Goal: Task Accomplishment & Management: Complete application form

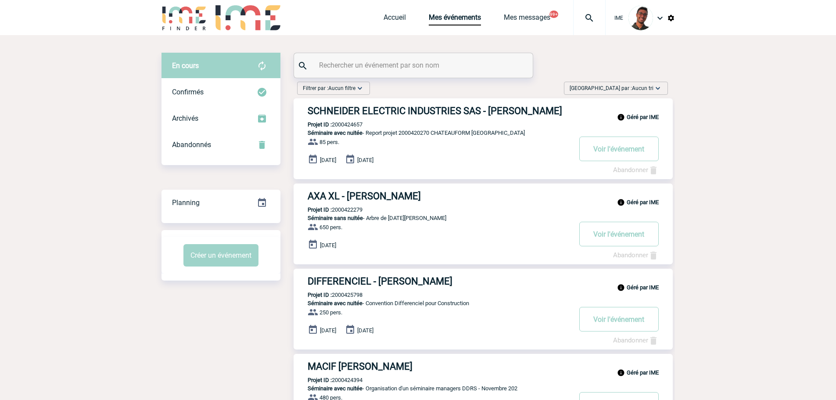
click at [411, 67] on input "text" at bounding box center [414, 65] width 195 height 13
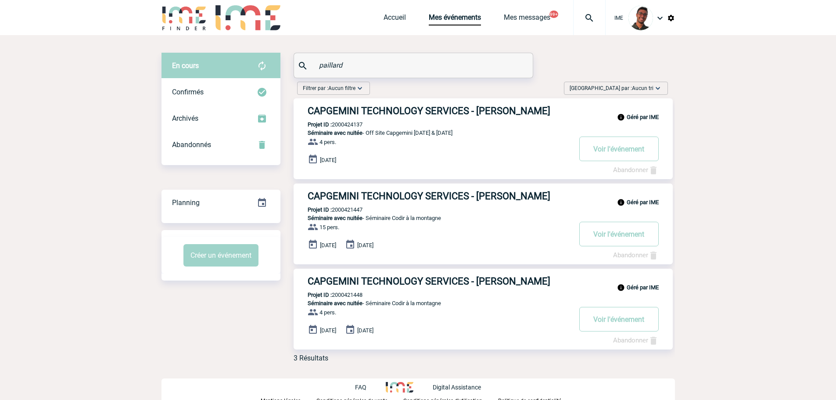
type input "paillard"
click at [193, 30] on img at bounding box center [185, 17] width 46 height 25
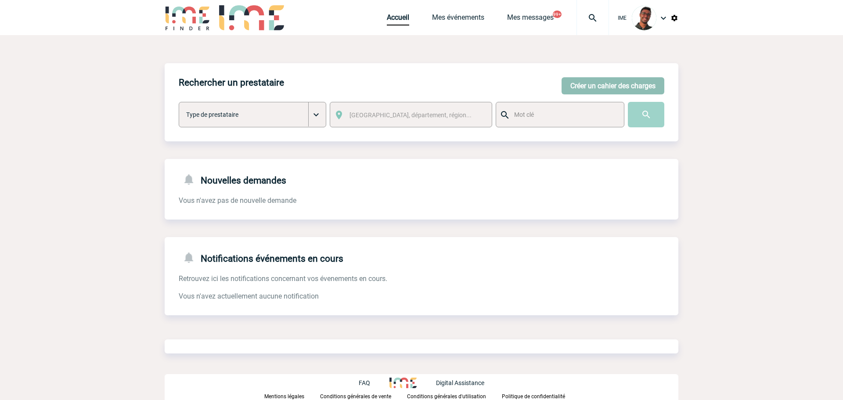
click at [591, 89] on button "Créer un cahier des charges" at bounding box center [612, 85] width 103 height 17
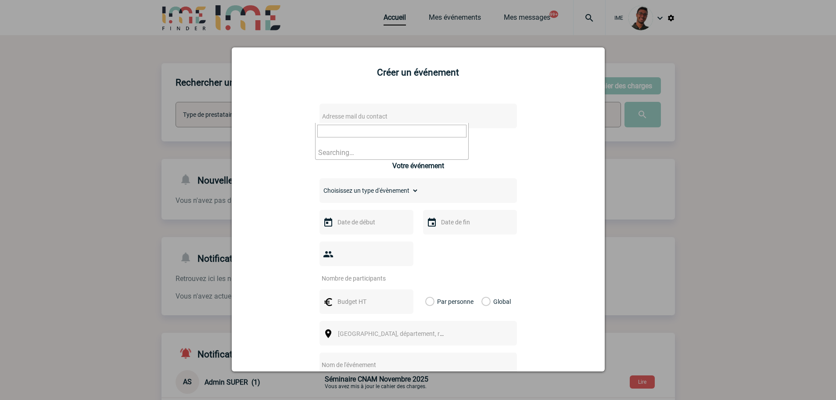
click at [381, 122] on span "Adresse mail du contact" at bounding box center [396, 116] width 154 height 12
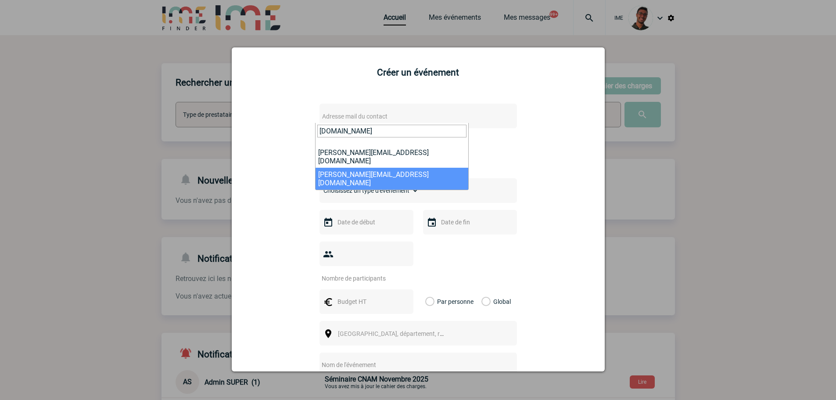
type input "sylvie.pa"
select select "115902"
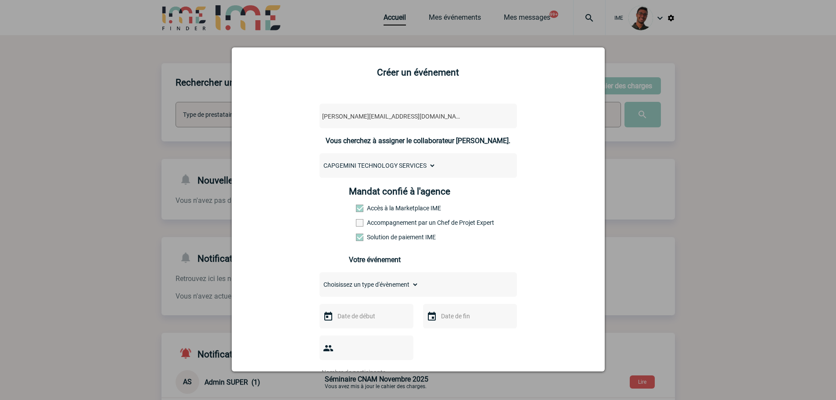
click at [369, 225] on label "Accompagnement par un Chef de Projet Expert" at bounding box center [375, 222] width 39 height 7
click at [0, 0] on input "Accompagnement par un Chef de Projet Expert" at bounding box center [0, 0] width 0 height 0
click at [367, 285] on select "Choisissez un type d'évènement Séminaire avec nuitée Séminaire sans nuitée Repa…" at bounding box center [369, 284] width 99 height 12
select select "1"
click at [320, 281] on select "Choisissez un type d'évènement Séminaire avec nuitée Séminaire sans nuitée Repa…" at bounding box center [369, 284] width 99 height 12
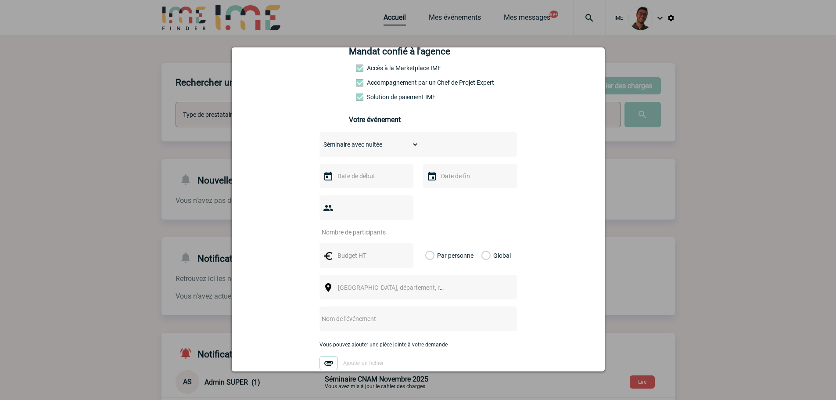
scroll to position [141, 0]
click at [368, 180] on input "text" at bounding box center [365, 174] width 61 height 11
click at [449, 196] on span "Suivant" at bounding box center [445, 192] width 7 height 7
click at [362, 293] on link "25" at bounding box center [359, 294] width 16 height 16
type input "25-11-2025"
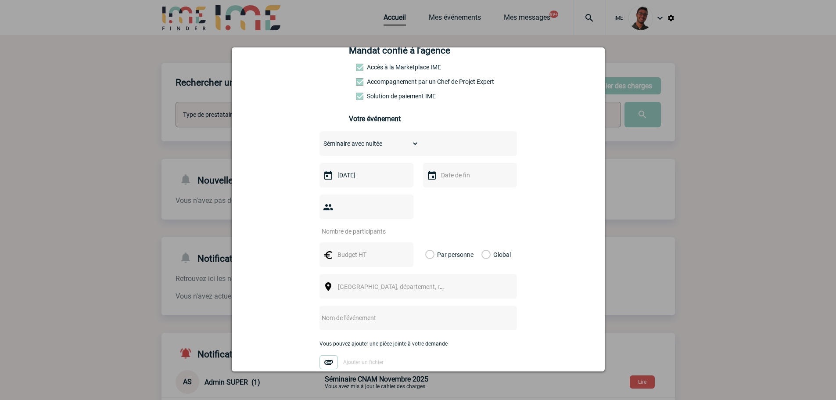
click at [474, 180] on input "text" at bounding box center [469, 174] width 61 height 11
click at [511, 295] on link "28" at bounding box center [514, 294] width 16 height 16
type input "28-11-2025"
click at [360, 226] on input "number" at bounding box center [361, 231] width 83 height 11
type input "14"
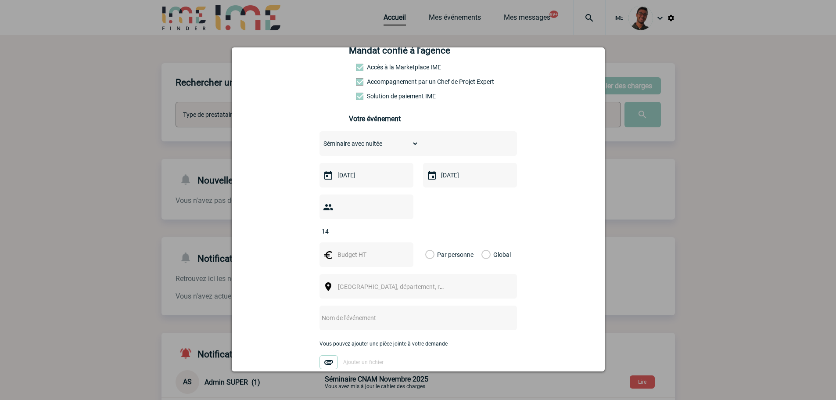
click at [349, 249] on input "text" at bounding box center [365, 254] width 61 height 11
type input "25000"
click at [487, 242] on label "Global" at bounding box center [485, 254] width 6 height 25
click at [0, 0] on input "Global" at bounding box center [0, 0] width 0 height 0
click at [382, 283] on span "Ville, département, région..." at bounding box center [399, 286] width 122 height 7
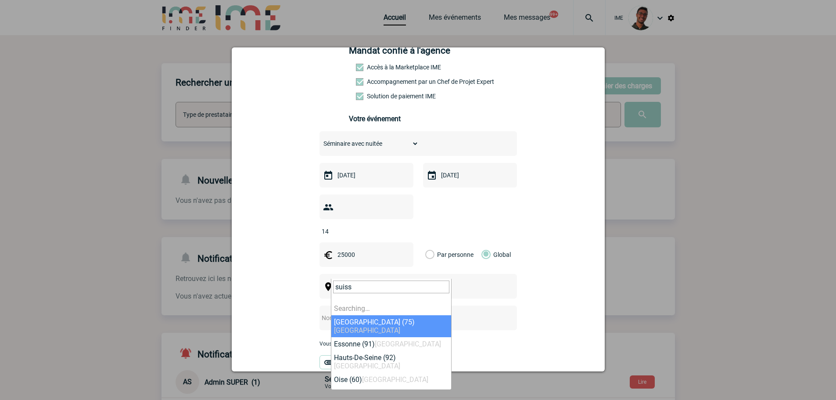
type input "suisse"
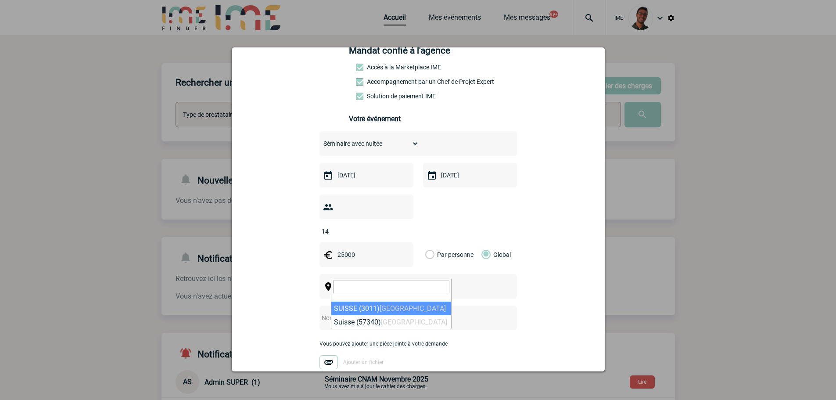
select select "309806"
click at [351, 312] on input "text" at bounding box center [407, 317] width 174 height 11
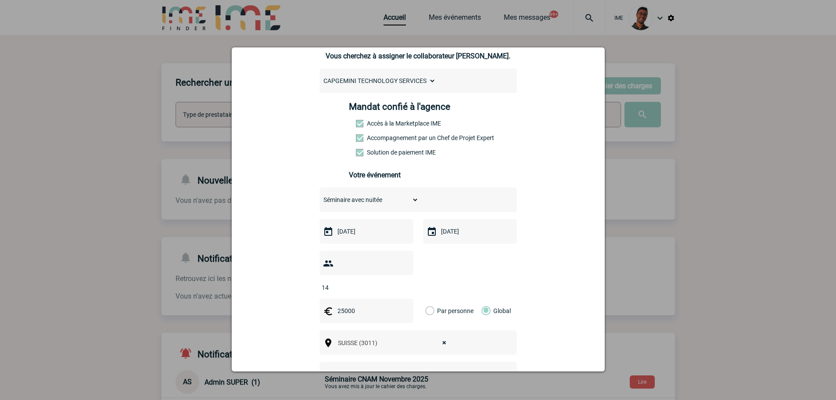
scroll to position [219, 0]
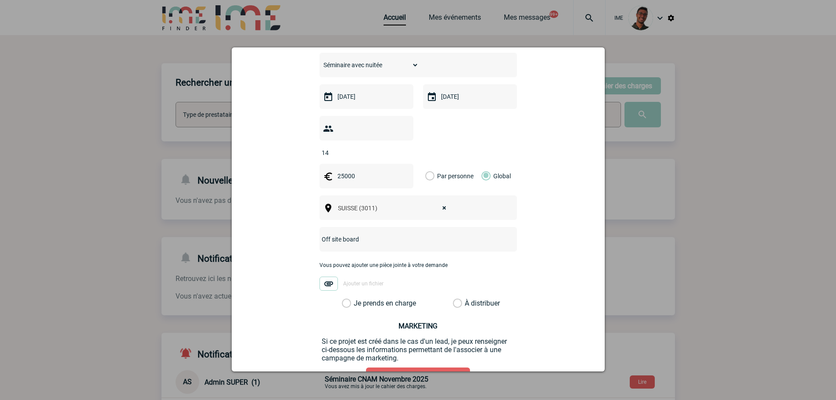
click at [371, 237] on div "Off site board" at bounding box center [419, 239] width 198 height 25
click at [371, 234] on input "Off site board" at bounding box center [407, 239] width 174 height 11
type input "Off site board Capgemini"
click at [462, 299] on label "À distribuer" at bounding box center [457, 303] width 9 height 9
click at [0, 0] on input "À distribuer" at bounding box center [0, 0] width 0 height 0
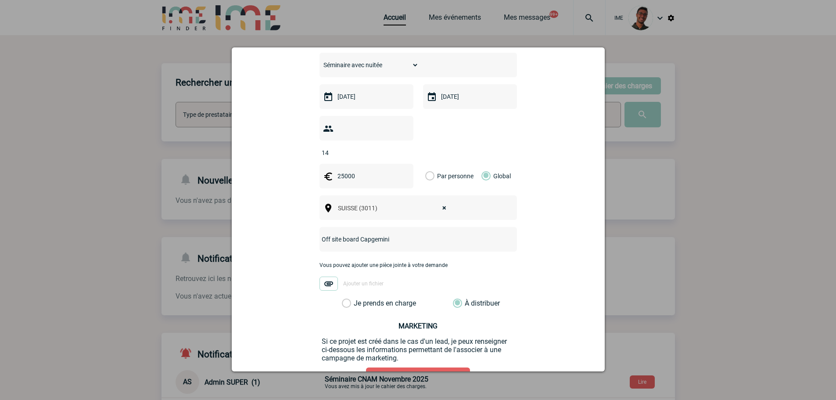
click at [412, 283] on div "Vous pouvez ajouter une pièce jointe à votre demande Ajouter un fichier" at bounding box center [419, 280] width 198 height 37
click at [357, 299] on label "Je prends en charge" at bounding box center [349, 303] width 15 height 9
click at [0, 0] on input "Je prends en charge" at bounding box center [0, 0] width 0 height 0
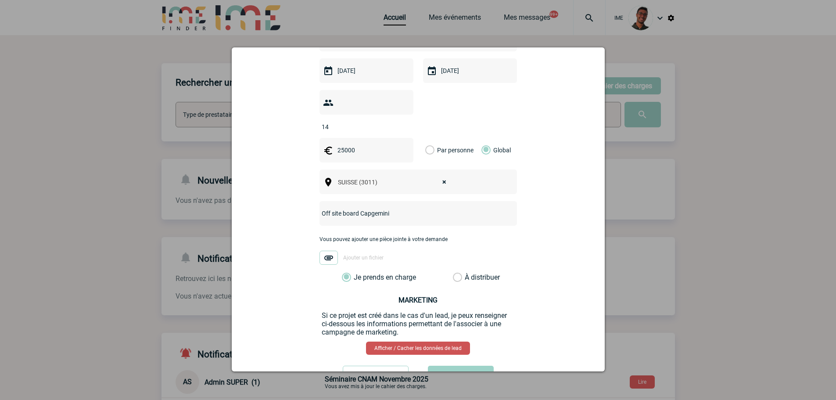
scroll to position [270, 0]
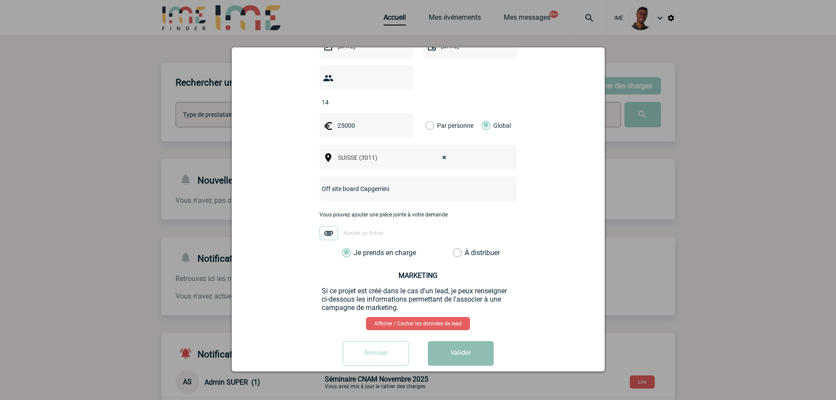
click at [452, 347] on button "Valider" at bounding box center [461, 353] width 66 height 25
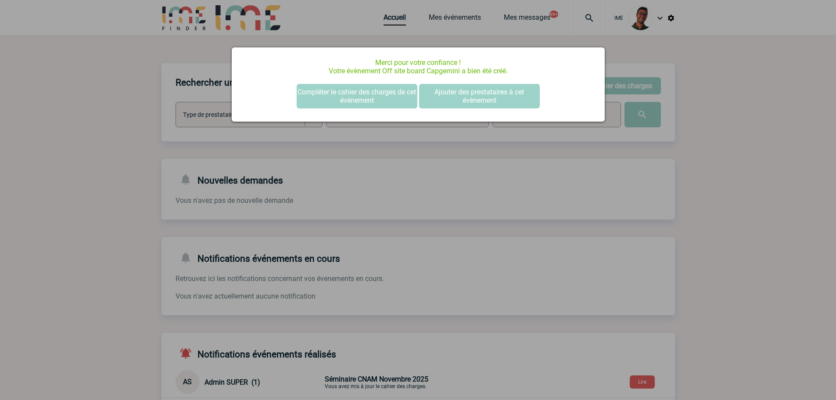
scroll to position [0, 0]
click at [99, 183] on div at bounding box center [418, 200] width 836 height 400
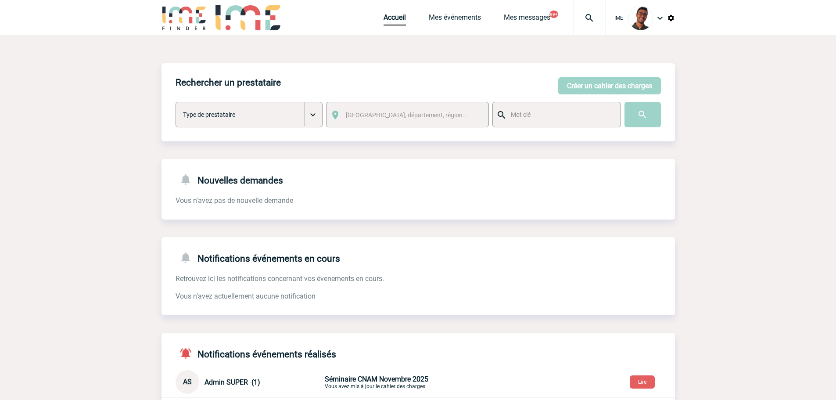
click at [586, 88] on button "Créer un cahier des charges" at bounding box center [609, 85] width 103 height 17
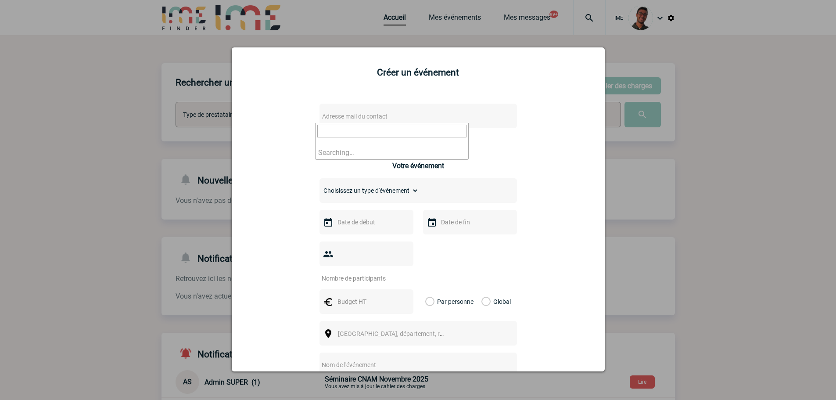
click at [438, 122] on body "IME Accueil Mes événements" at bounding box center [418, 270] width 836 height 540
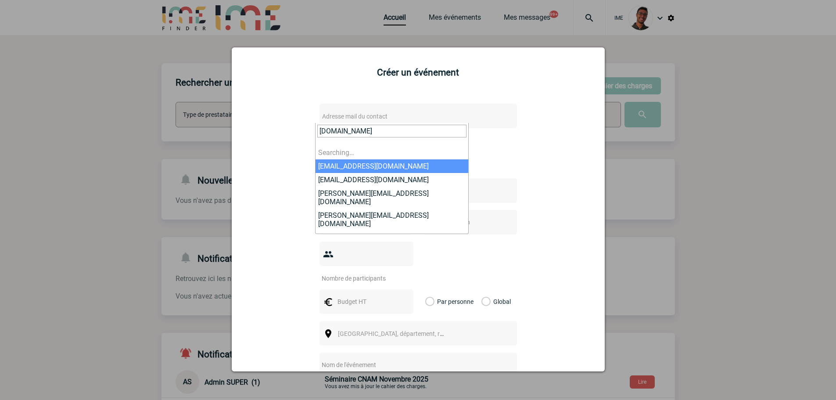
type input "sylvie.pai"
select select "115902"
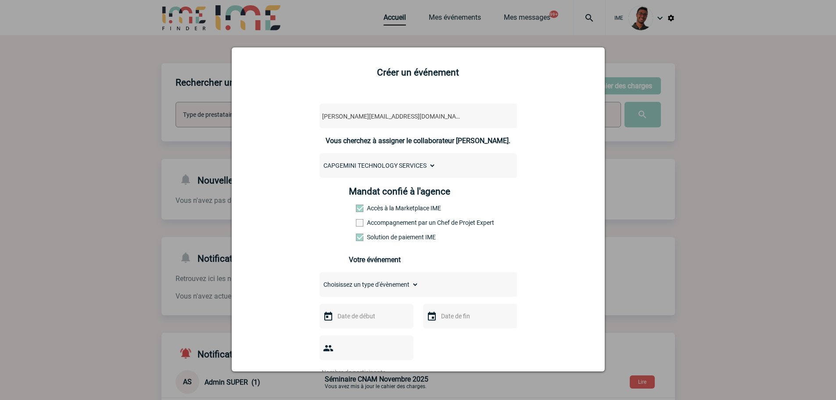
click at [393, 226] on label "Accompagnement par un Chef de Projet Expert" at bounding box center [375, 222] width 39 height 7
click at [0, 0] on input "Accompagnement par un Chef de Projet Expert" at bounding box center [0, 0] width 0 height 0
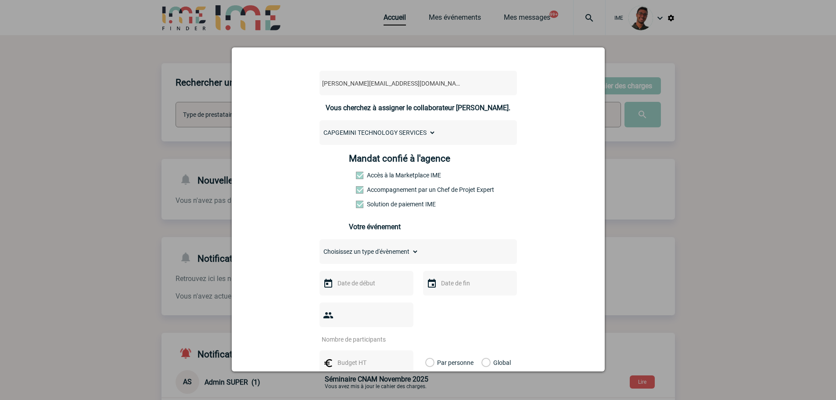
scroll to position [88, 0]
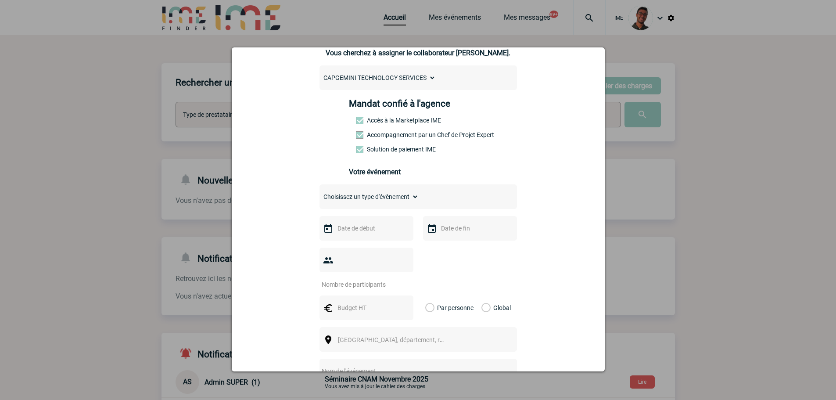
click at [389, 191] on div "Choisissez un type d'évènement Séminaire avec nuitée Séminaire sans nuitée Repa…" at bounding box center [419, 196] width 198 height 25
drag, startPoint x: 387, startPoint y: 197, endPoint x: 385, endPoint y: 204, distance: 6.8
click at [387, 197] on select "Choisissez un type d'évènement Séminaire avec nuitée Séminaire sans nuitée Repa…" at bounding box center [369, 197] width 99 height 12
select select "1"
click at [320, 193] on select "Choisissez un type d'évènement Séminaire avec nuitée Séminaire sans nuitée Repa…" at bounding box center [369, 197] width 99 height 12
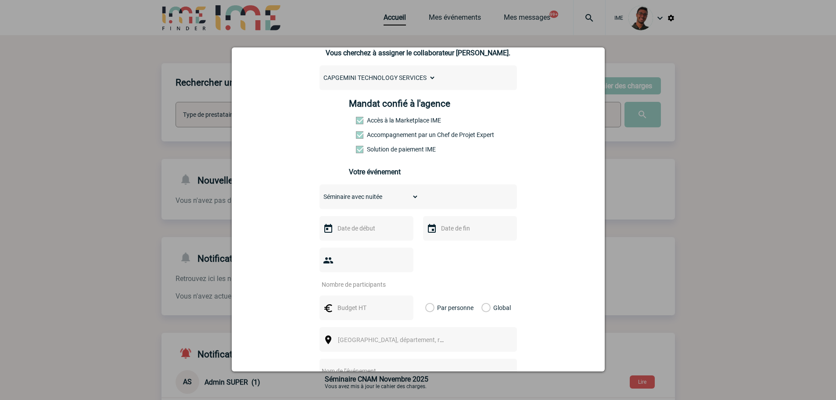
click at [367, 230] on input "text" at bounding box center [365, 228] width 61 height 11
click at [439, 245] on link "Suivant" at bounding box center [445, 245] width 13 height 13
click at [439, 245] on link "Suivant" at bounding box center [446, 246] width 14 height 14
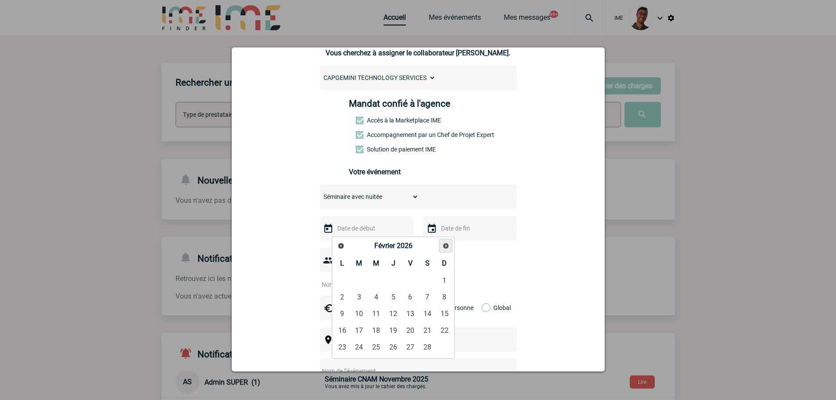
click at [439, 245] on link "Suivant" at bounding box center [446, 246] width 14 height 14
click at [362, 297] on link "7" at bounding box center [359, 297] width 16 height 16
type input "07-04-2026"
click at [468, 238] on div at bounding box center [470, 228] width 94 height 25
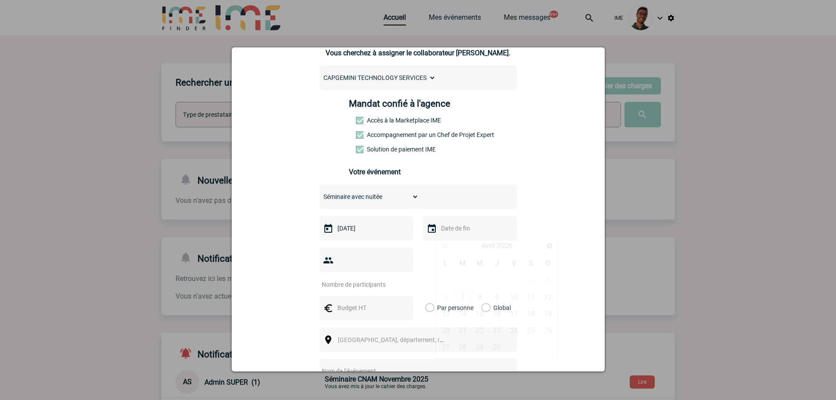
click at [472, 234] on input "text" at bounding box center [469, 228] width 61 height 11
click at [510, 297] on link "10" at bounding box center [514, 297] width 16 height 16
type input "10-04-2026"
click at [364, 279] on input "number" at bounding box center [361, 284] width 83 height 11
type input "14"
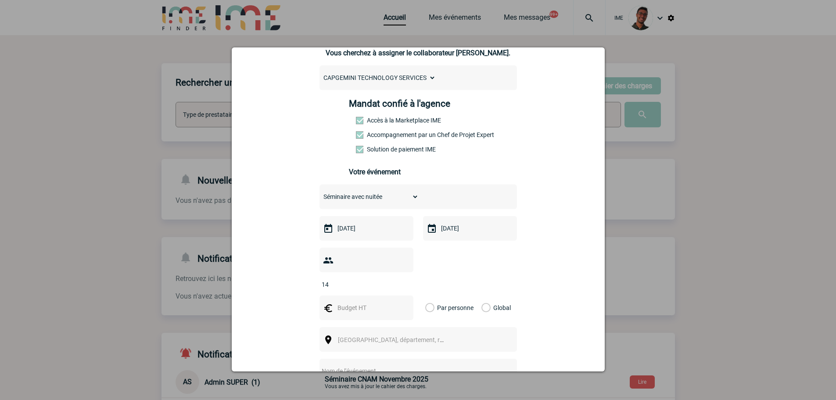
type input "5"
type input "25000"
click at [482, 295] on label "Global" at bounding box center [485, 307] width 6 height 25
click at [0, 0] on input "Global" at bounding box center [0, 0] width 0 height 0
click at [441, 310] on div "Choisissez un type d'évènement Séminaire avec nuitée Séminaire sans nuitée Repa…" at bounding box center [419, 311] width 198 height 255
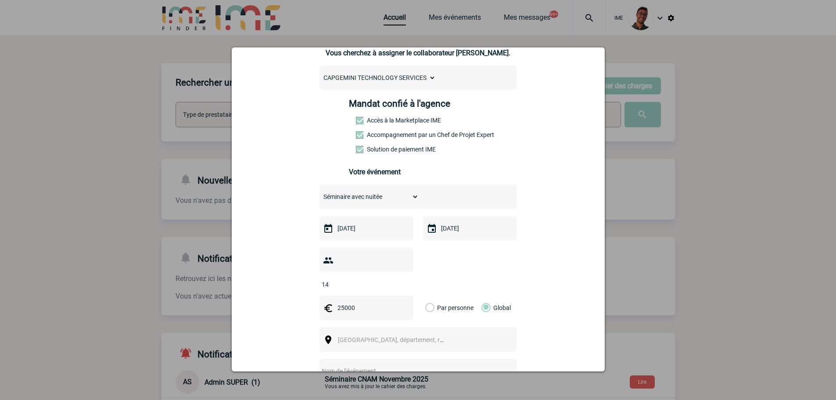
click at [433, 334] on span "Ville, département, région..." at bounding box center [395, 340] width 121 height 12
type input "suisse"
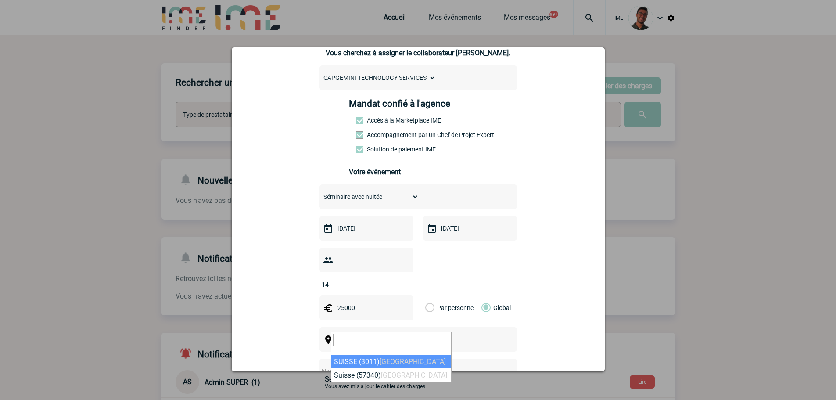
select select "309806"
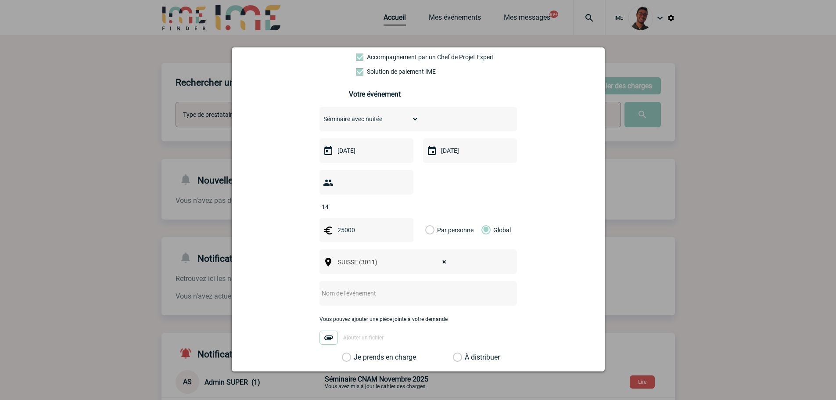
scroll to position [167, 0]
click at [410, 286] on input "text" at bounding box center [407, 291] width 174 height 11
type input "Off site board Capgemini"
click at [357, 351] on label "Je prends en charge" at bounding box center [349, 355] width 15 height 9
click at [0, 0] on input "Je prends en charge" at bounding box center [0, 0] width 0 height 0
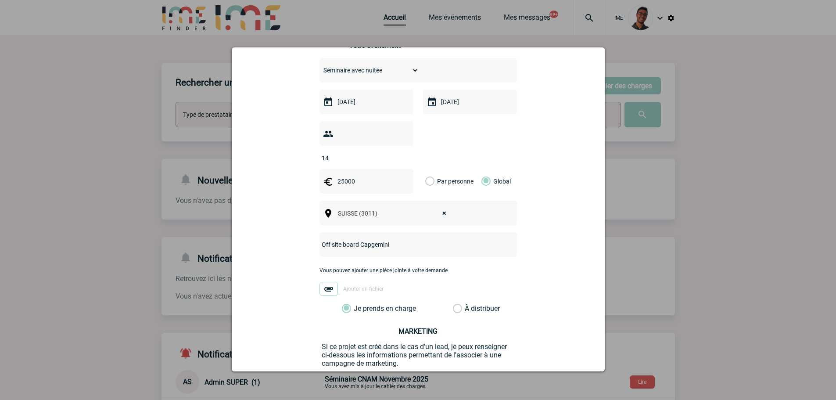
scroll to position [255, 0]
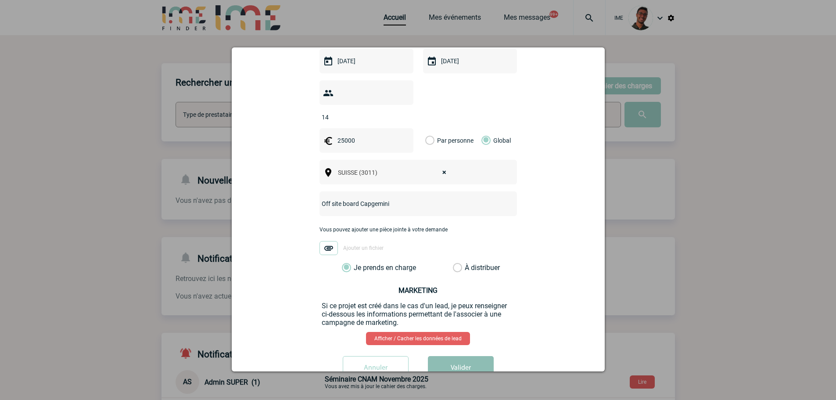
click at [459, 356] on button "Valider" at bounding box center [461, 368] width 66 height 25
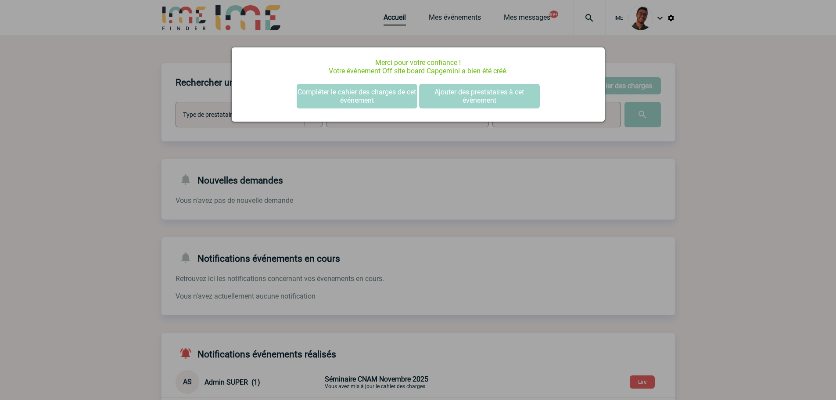
click at [113, 154] on div at bounding box center [418, 200] width 836 height 400
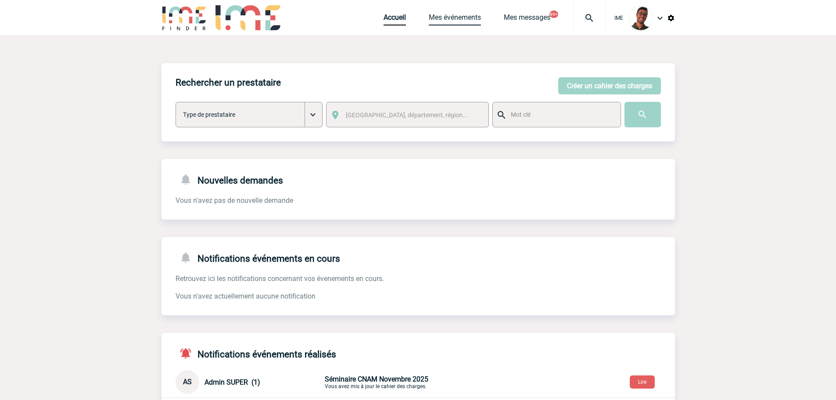
click at [452, 15] on link "Mes événements" at bounding box center [455, 19] width 52 height 12
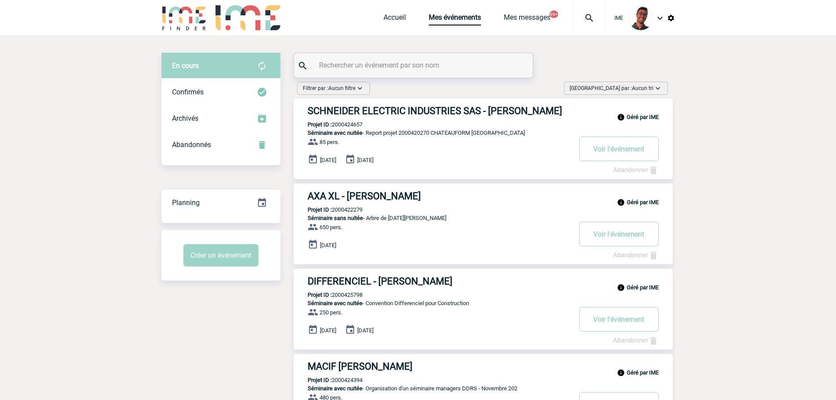
click at [335, 66] on input "text" at bounding box center [414, 65] width 195 height 13
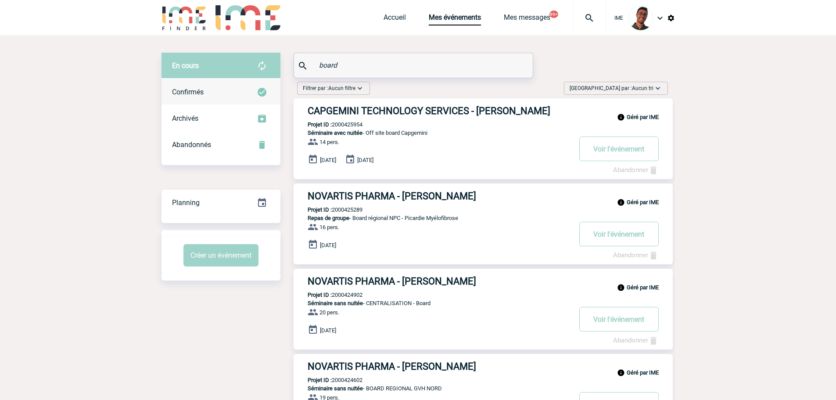
type input "board"
click at [256, 102] on div "Confirmés" at bounding box center [221, 92] width 119 height 26
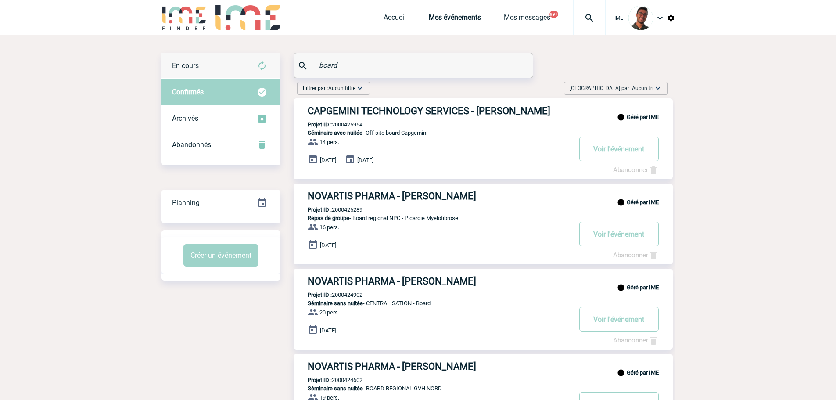
click at [256, 74] on div "En cours" at bounding box center [221, 66] width 119 height 26
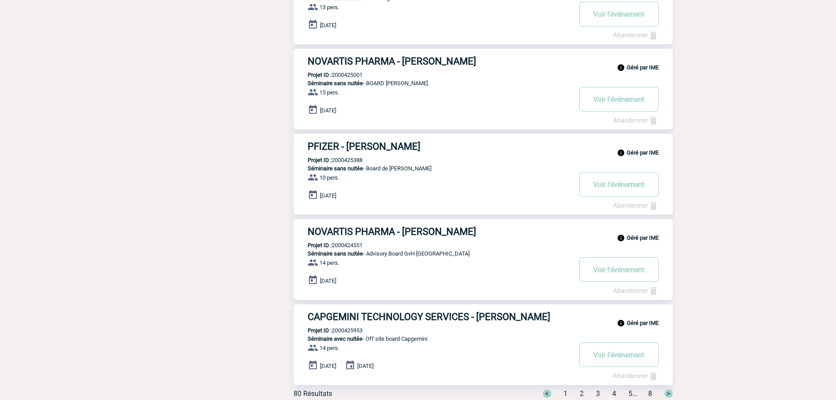
scroll to position [600, 0]
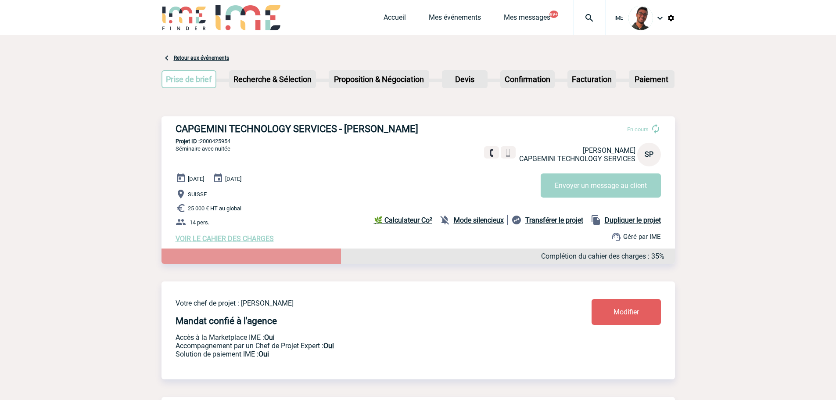
click at [606, 302] on link "Modifier" at bounding box center [626, 312] width 69 height 26
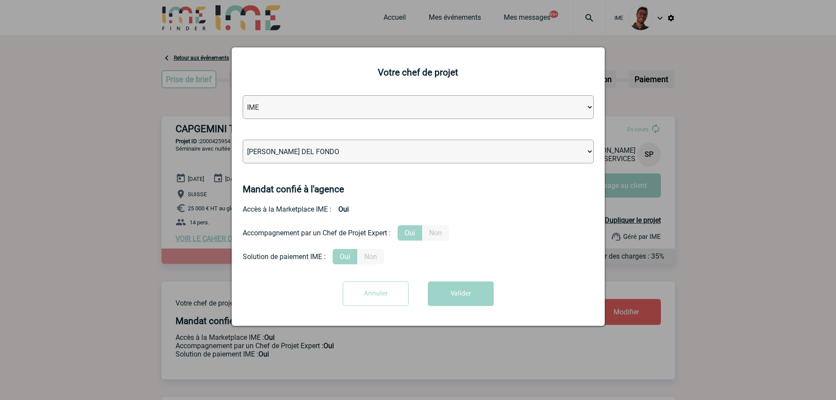
click at [395, 162] on select "Léa PITTIGLIO Yanis DE CLERCQ Victor KALB Jean-Chris NTAMACK Stefan MILADINOVIC…" at bounding box center [418, 152] width 351 height 24
select select "131347"
click at [243, 140] on select "Léa PITTIGLIO Yanis DE CLERCQ Victor KALB Jean-Chris NTAMACK Stefan MILADINOVIC…" at bounding box center [418, 152] width 351 height 24
click at [433, 293] on button "Valider" at bounding box center [461, 293] width 66 height 25
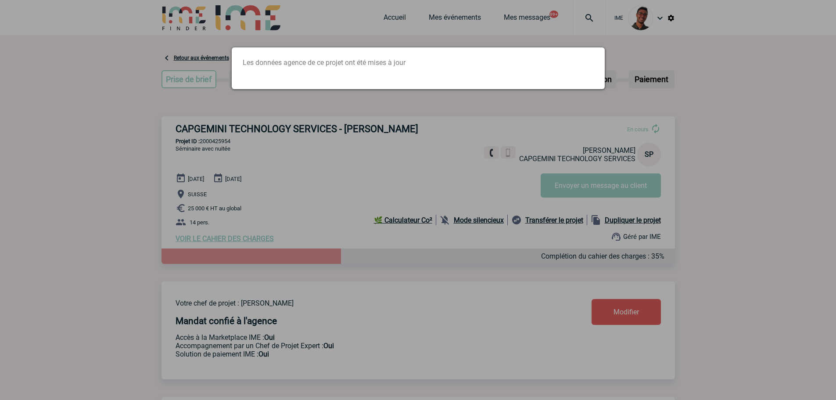
click at [252, 152] on div at bounding box center [418, 200] width 836 height 400
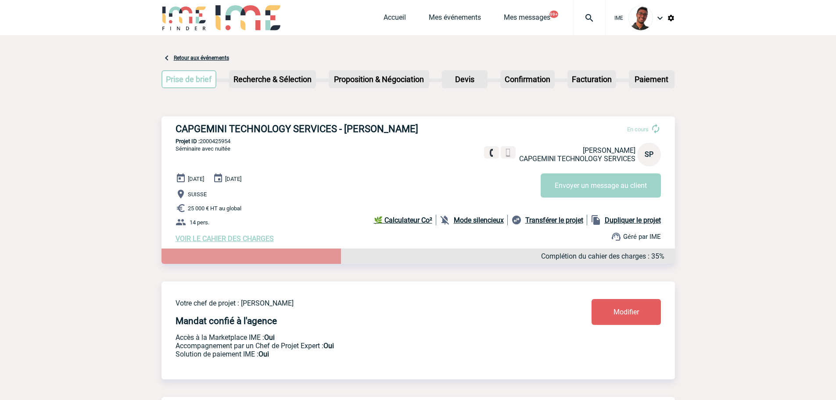
click at [215, 140] on p "Projet ID : 2000425954" at bounding box center [419, 141] width 514 height 7
copy p "2000425954"
click at [262, 155] on div "CAPGEMINI TECHNOLOGY SERVICES - Sylvie PAILLARD En cours Sylvie PAILLARD CAPGEM…" at bounding box center [419, 182] width 514 height 133
click at [224, 141] on p "Projet ID : 2000425954" at bounding box center [419, 141] width 514 height 7
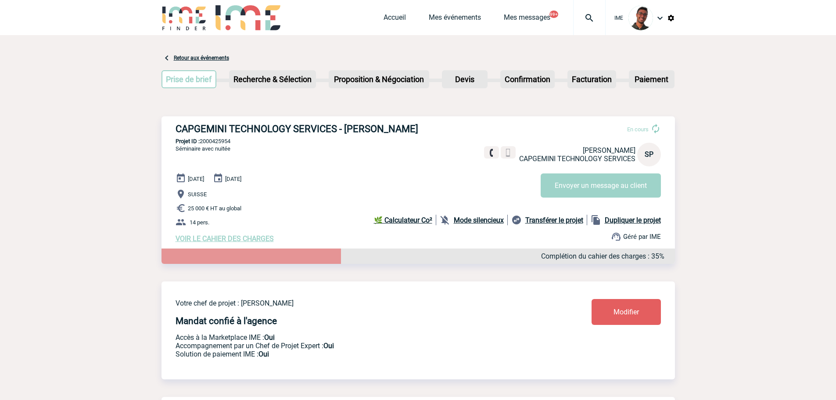
click at [224, 141] on p "Projet ID : 2000425954" at bounding box center [419, 141] width 514 height 7
copy p "2000425954"
click at [173, 21] on img at bounding box center [185, 17] width 46 height 25
click at [598, 302] on link "Modifier" at bounding box center [626, 312] width 69 height 26
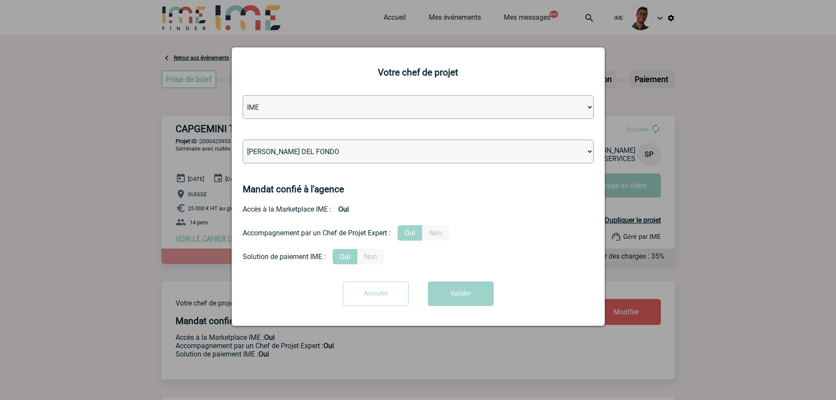
click at [399, 151] on select "Léa PITTIGLIO Yanis DE CLERCQ Victor KALB Jean-Chris NTAMACK Stefan MILADINOVIC…" at bounding box center [418, 152] width 351 height 24
select select "131347"
click at [243, 140] on select "Léa PITTIGLIO Yanis DE CLERCQ Victor KALB Jean-Chris NTAMACK Stefan MILADINOVIC…" at bounding box center [418, 152] width 351 height 24
click at [443, 296] on button "Valider" at bounding box center [461, 293] width 66 height 25
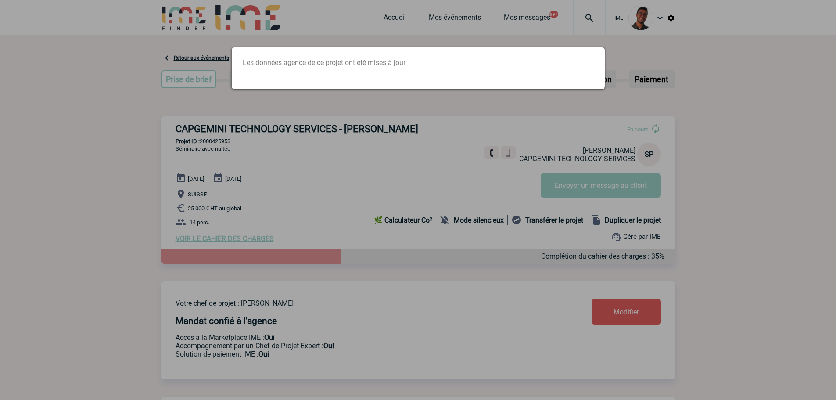
click at [231, 210] on div at bounding box center [418, 200] width 836 height 400
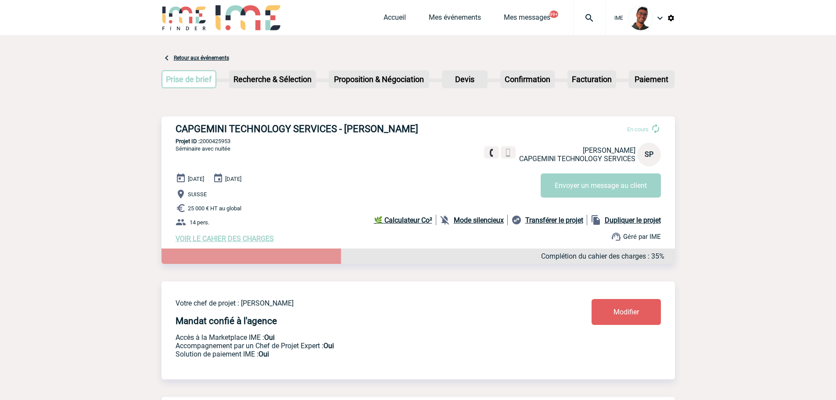
click at [206, 144] on p "Projet ID : 2000425953" at bounding box center [419, 141] width 514 height 7
copy p "2000425953"
click at [334, 142] on p "Projet ID : 2000425953" at bounding box center [419, 141] width 514 height 7
click at [313, 79] on p "Recherche & Sélection" at bounding box center [272, 79] width 85 height 16
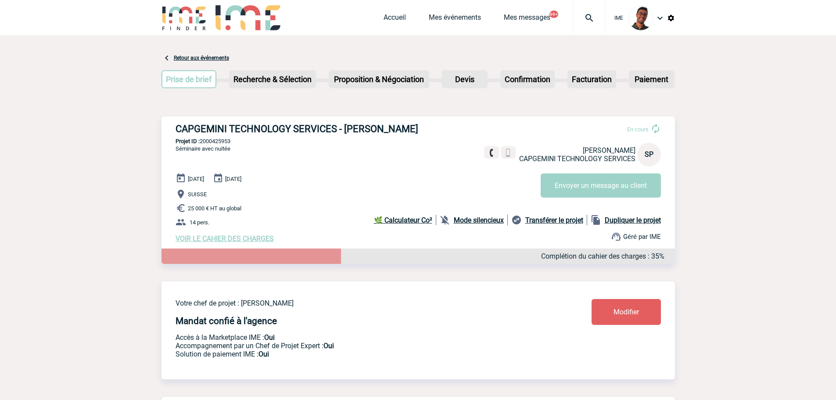
click at [219, 142] on p "Projet ID : 2000425953" at bounding box center [419, 141] width 514 height 7
copy div "Projet ID : 2000425953"
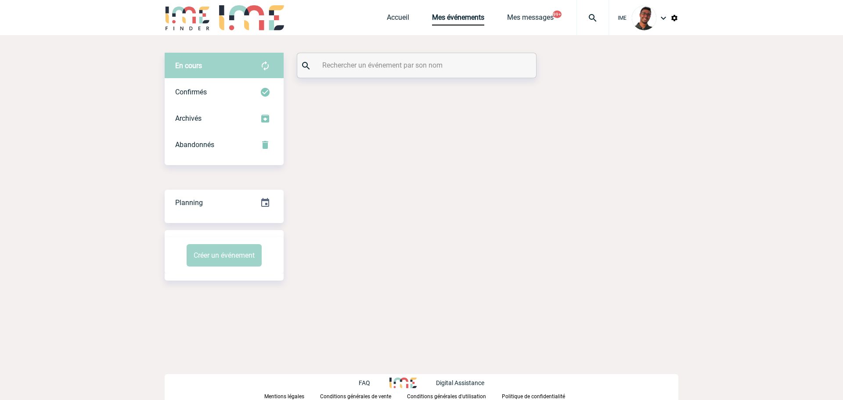
click at [452, 70] on input "text" at bounding box center [417, 65] width 195 height 13
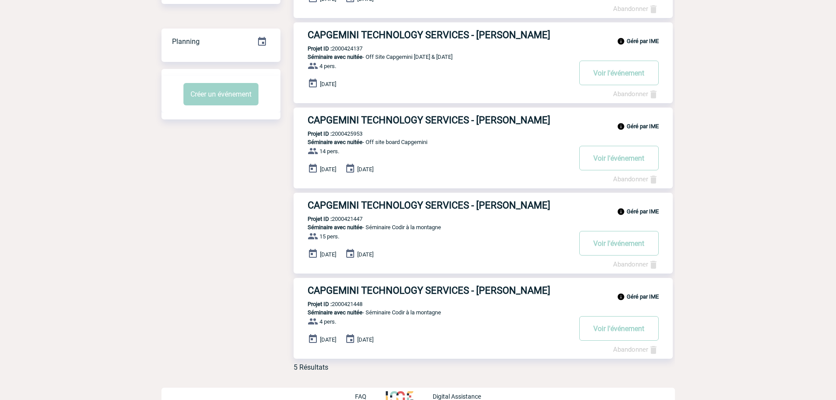
scroll to position [174, 0]
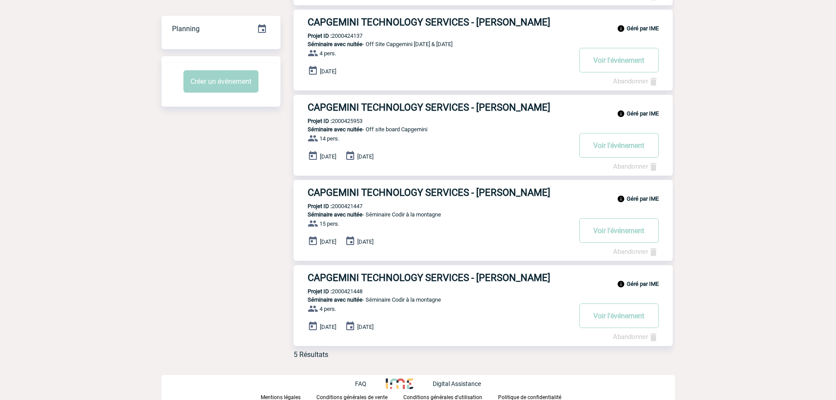
type input "paillard"
click at [357, 292] on p "Projet ID : 2000421448" at bounding box center [328, 291] width 69 height 7
copy p "2000421448"
click at [357, 293] on p "Projet ID : 2000421448" at bounding box center [328, 291] width 69 height 7
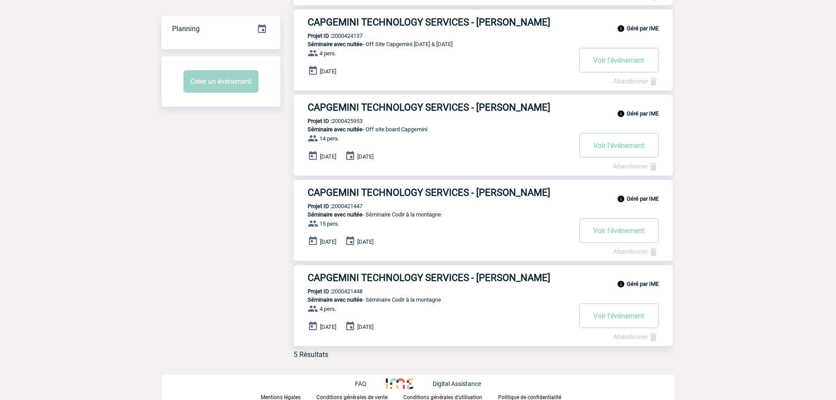
click at [357, 293] on p "Projet ID : 2000421448" at bounding box center [328, 291] width 69 height 7
copy p "2000421448"
click at [353, 203] on div "Géré par IME CAPGEMINI TECHNOLOGY SERVICES - [PERSON_NAME] Projet ID : 20004214…" at bounding box center [483, 220] width 379 height 81
copy b "Projet"
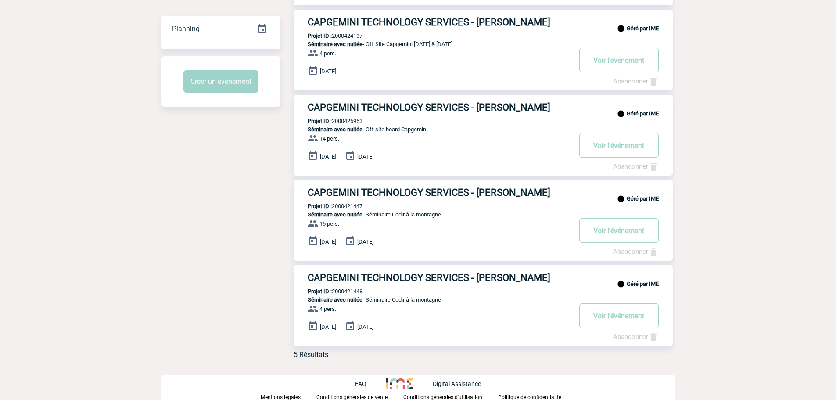
click at [353, 203] on div "Géré par IME CAPGEMINI TECHNOLOGY SERVICES - [PERSON_NAME] Projet ID : 20004214…" at bounding box center [483, 220] width 379 height 81
click at [353, 205] on p "Projet ID : 2000421447" at bounding box center [328, 206] width 69 height 7
copy p "2000421447"
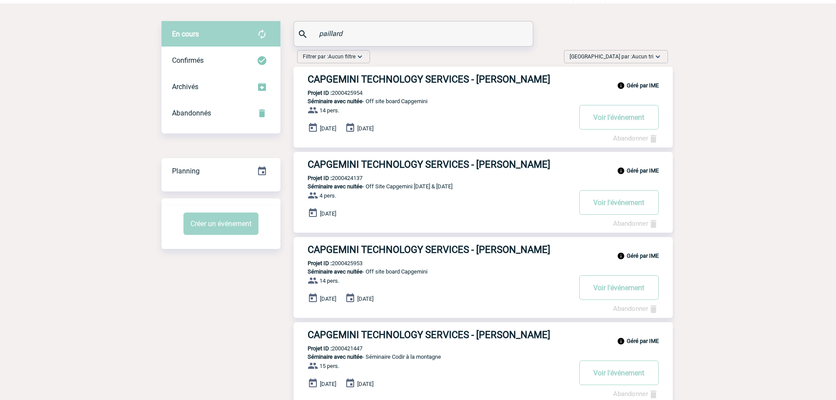
scroll to position [31, 0]
click at [388, 62] on div "Filtrer par : Aucun filtre Aucun filtre Prise de brief Recherche & Sélection Pr…" at bounding box center [483, 58] width 378 height 17
